Goal: Information Seeking & Learning: Learn about a topic

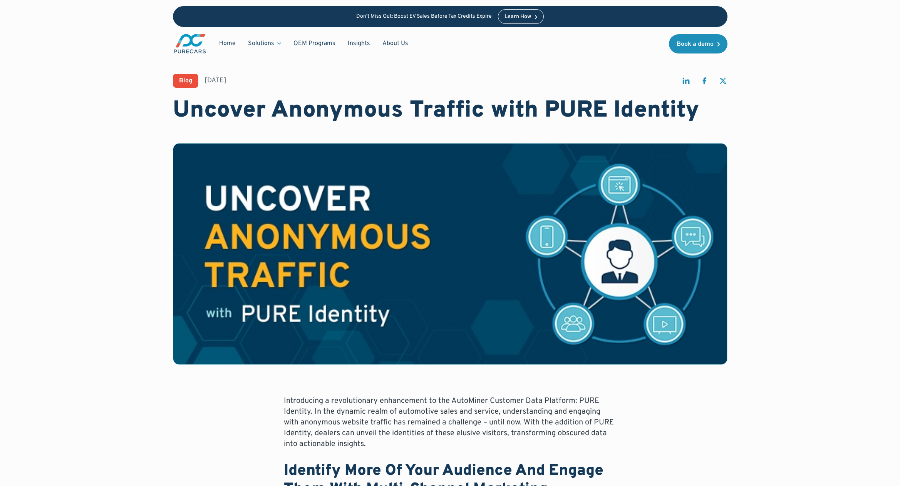
click at [796, 200] on div "Blog [DATE] Uncover Anonymous Traffic with PURE Identity Introducing a revoluti…" at bounding box center [450, 486] width 810 height 972
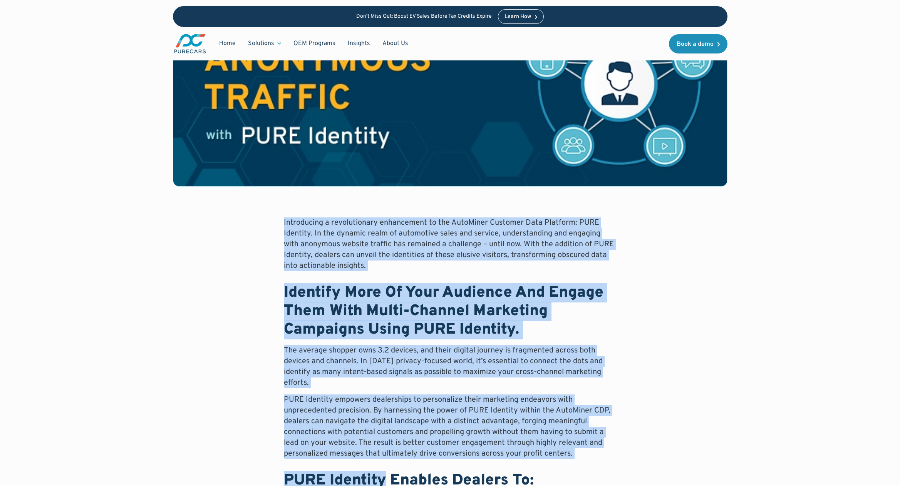
scroll to position [224, 0]
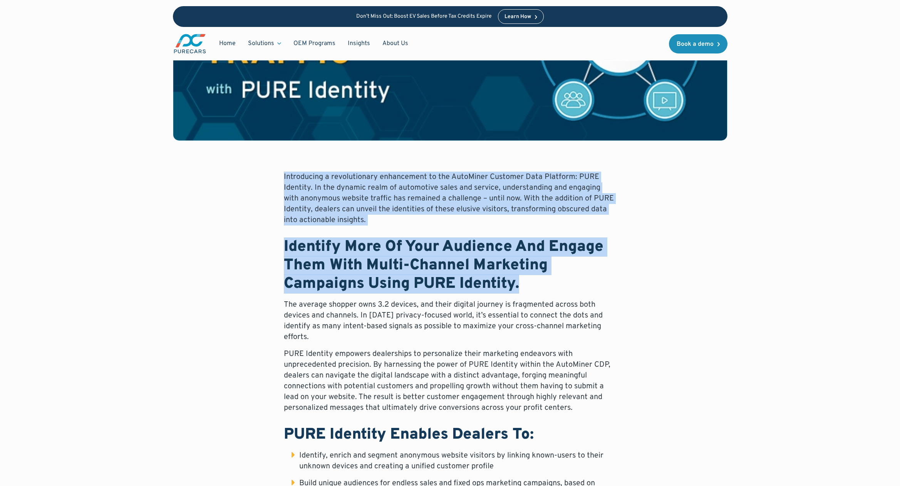
drag, startPoint x: 283, startPoint y: 401, endPoint x: 550, endPoint y: 288, distance: 289.5
click at [550, 288] on div "Introducing a revolutionary enhancement to the AutoMiner Customer Data Platform…" at bounding box center [450, 390] width 333 height 437
click at [550, 288] on h2 "Identify More Of Your Audience And Engage Them With Multi-Channel Marketing Cam…" at bounding box center [450, 265] width 333 height 55
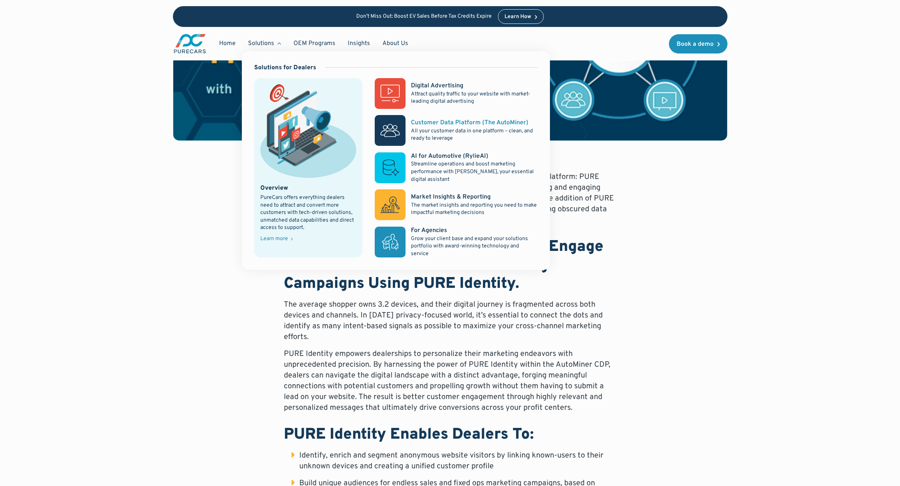
click at [441, 121] on div "Customer Data Platform (The AutoMiner)" at bounding box center [469, 123] width 117 height 8
